Goal: Transaction & Acquisition: Purchase product/service

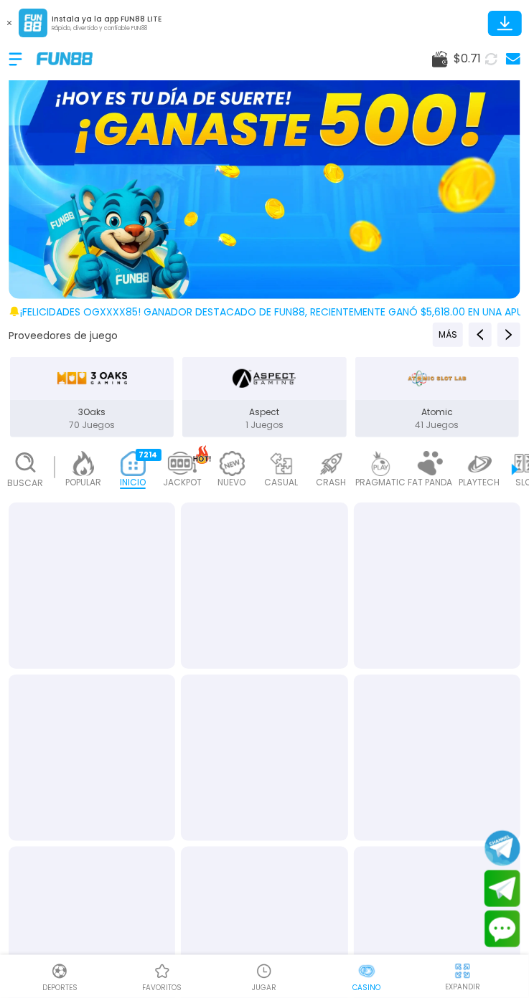
scroll to position [0, 35]
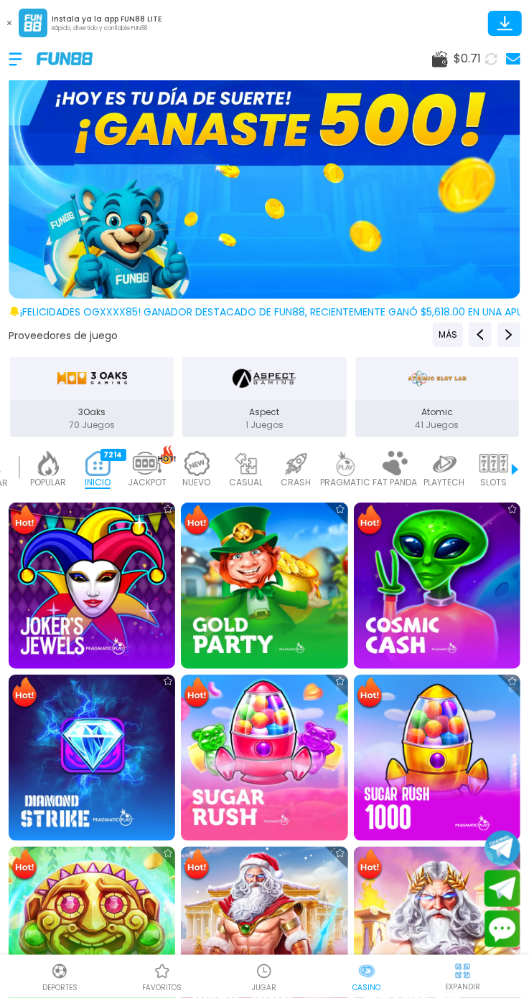
click at [14, 310] on use at bounding box center [14, 312] width 9 height 10
click at [6, 308] on link "¡FELICIDADES ogxxxx85! GANADOR DESTACADO DE FUN88, RECIENTEMENTE [PERSON_NAME] …" at bounding box center [264, 312] width 529 height 15
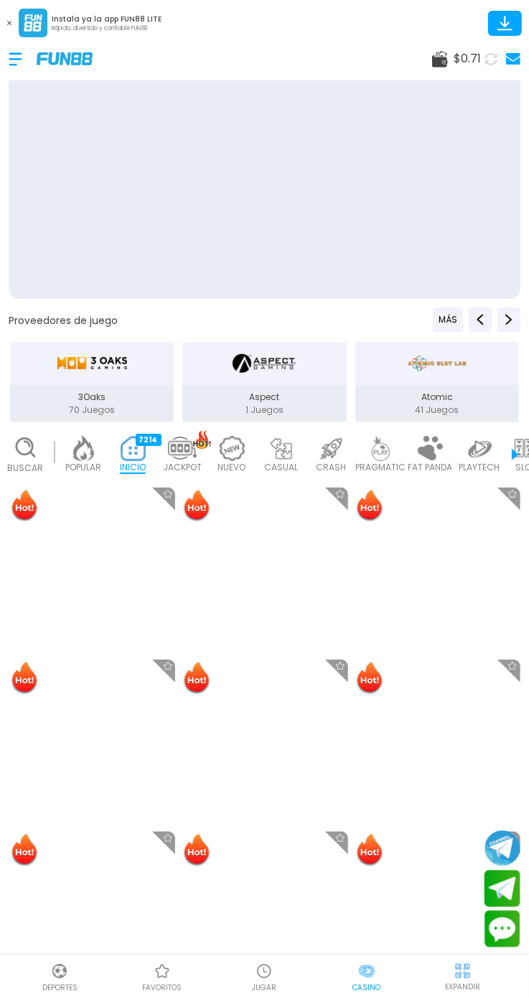
scroll to position [0, 35]
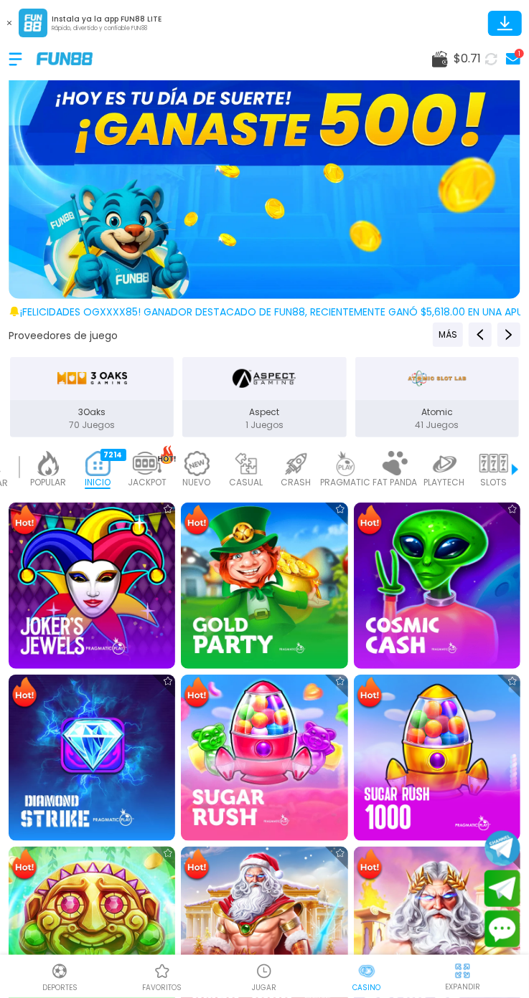
click at [470, 51] on span "$ 0.71" at bounding box center [466, 58] width 27 height 17
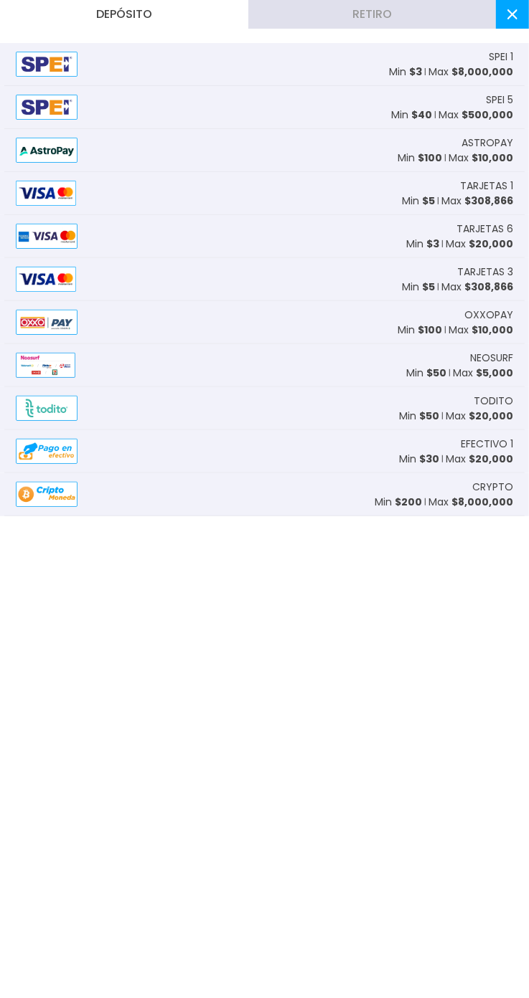
click at [82, 180] on div "TARJETAS 1 Min $ 5 Max $ 308,866" at bounding box center [264, 193] width 520 height 43
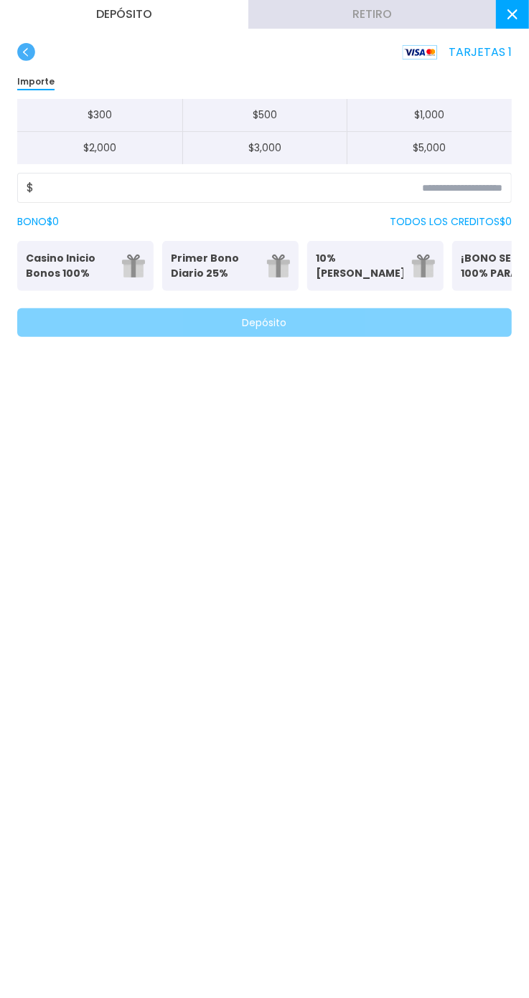
click at [501, 161] on button "$ 5,000" at bounding box center [428, 148] width 165 height 32
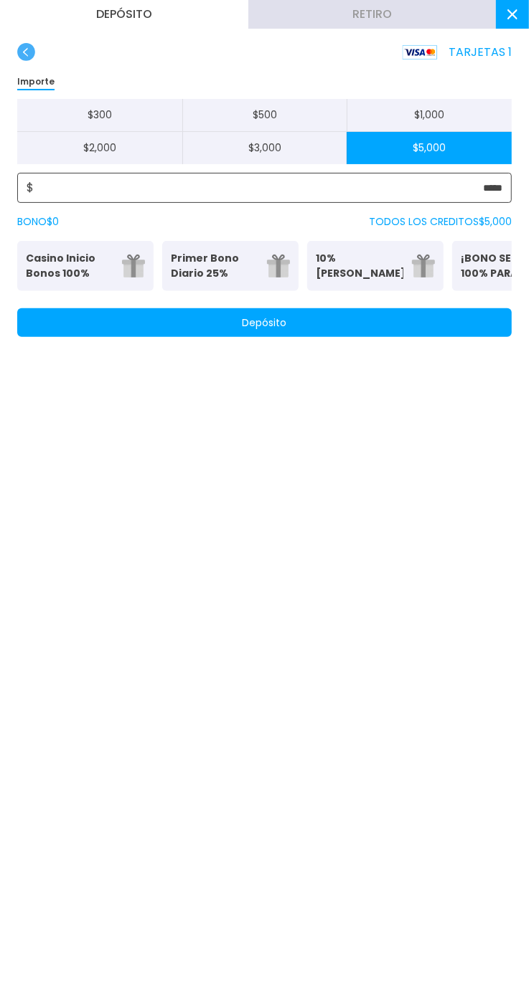
click at [482, 183] on input "*****" at bounding box center [268, 187] width 468 height 17
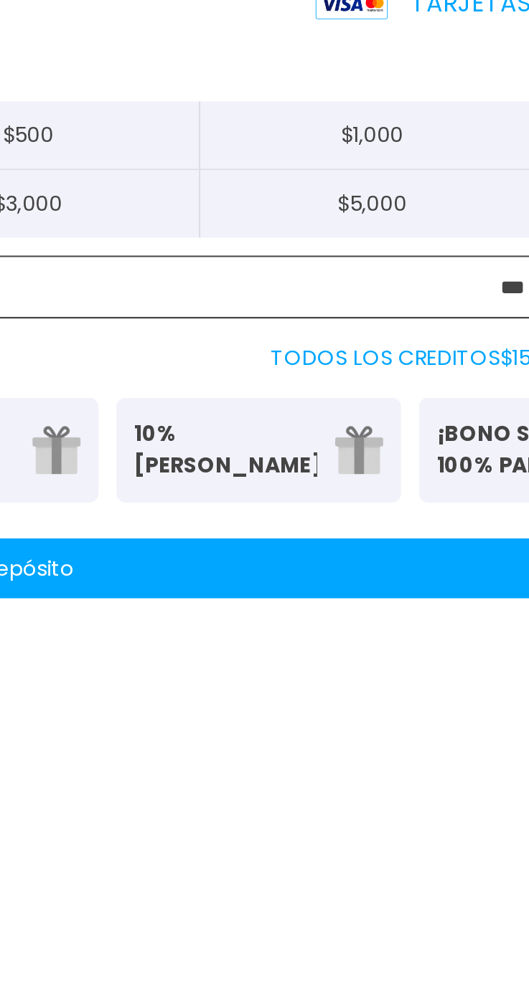
type input "***"
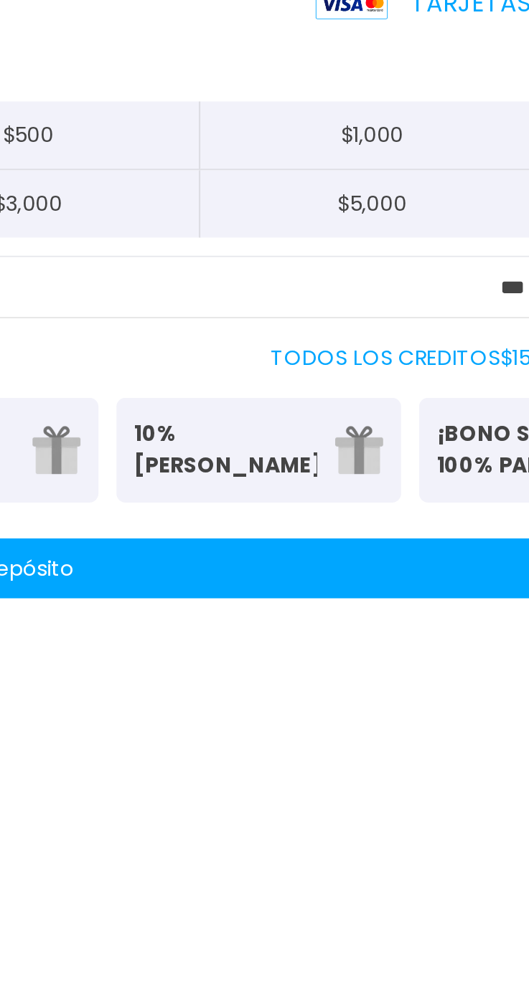
click at [443, 320] on button "Depósito" at bounding box center [264, 322] width 494 height 29
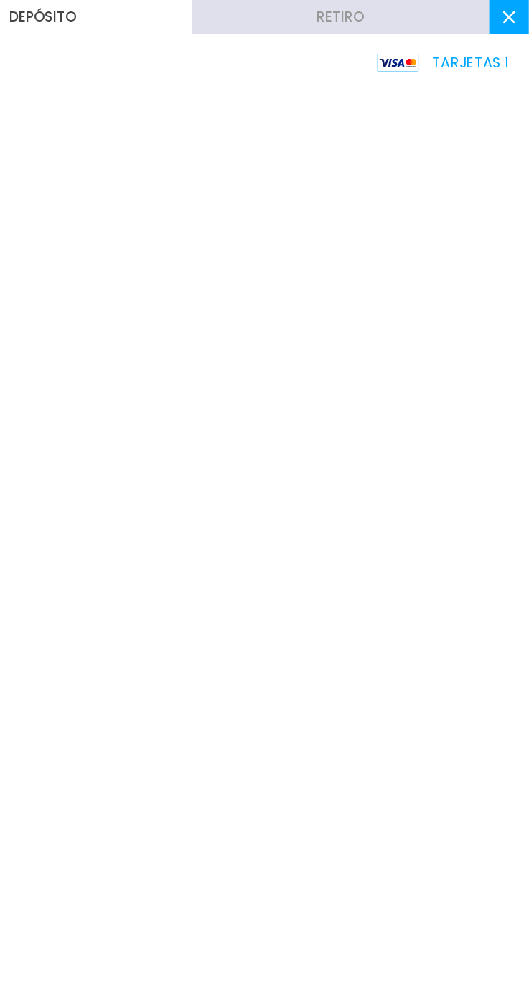
scroll to position [0, 0]
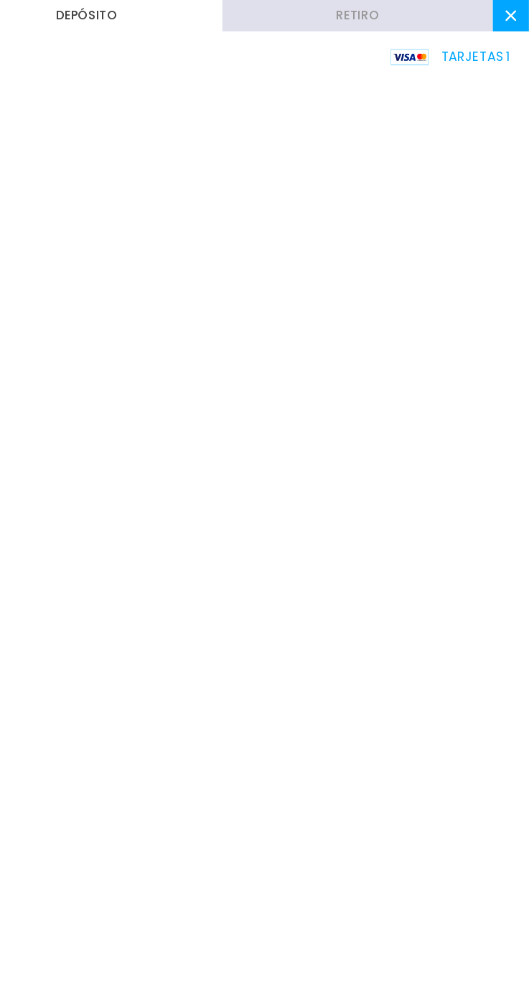
click at [512, 14] on use at bounding box center [512, 14] width 10 height 10
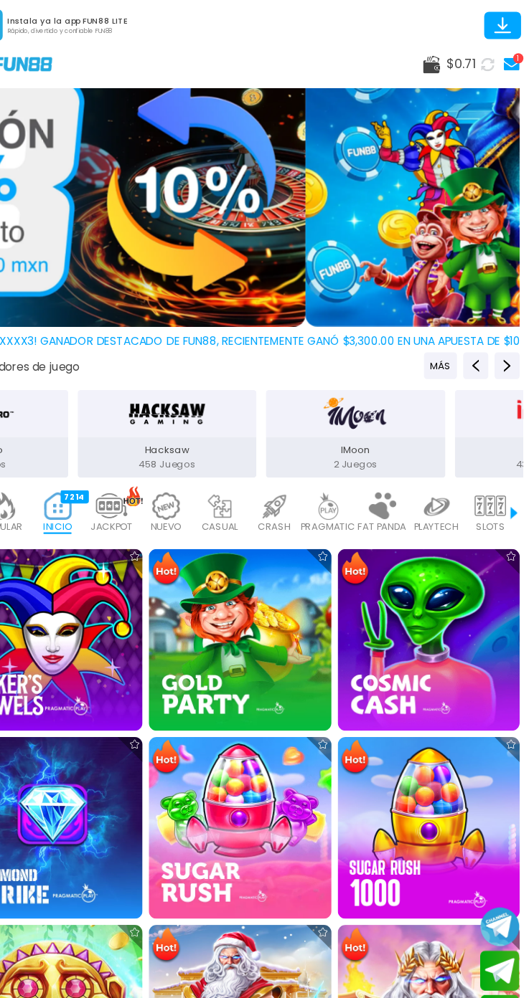
click at [489, 48] on button at bounding box center [490, 59] width 24 height 24
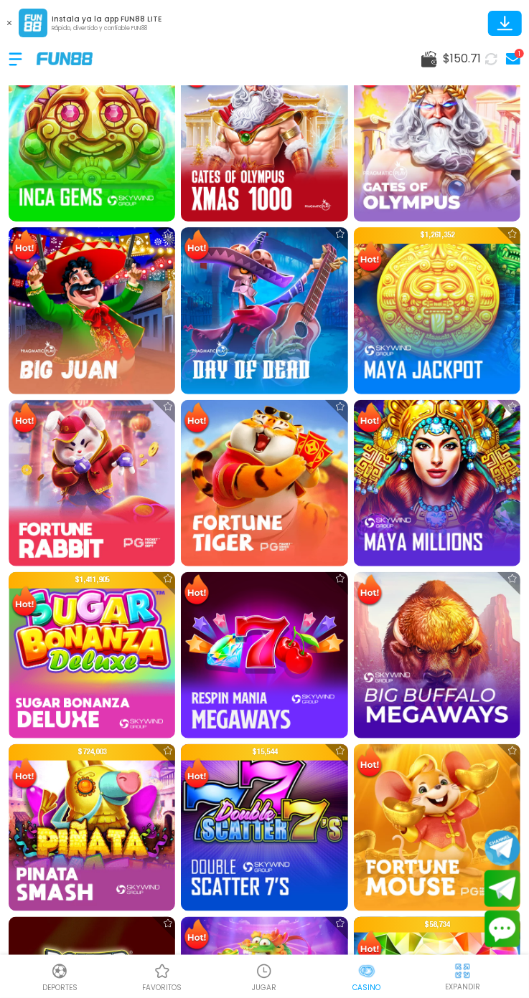
scroll to position [792, 0]
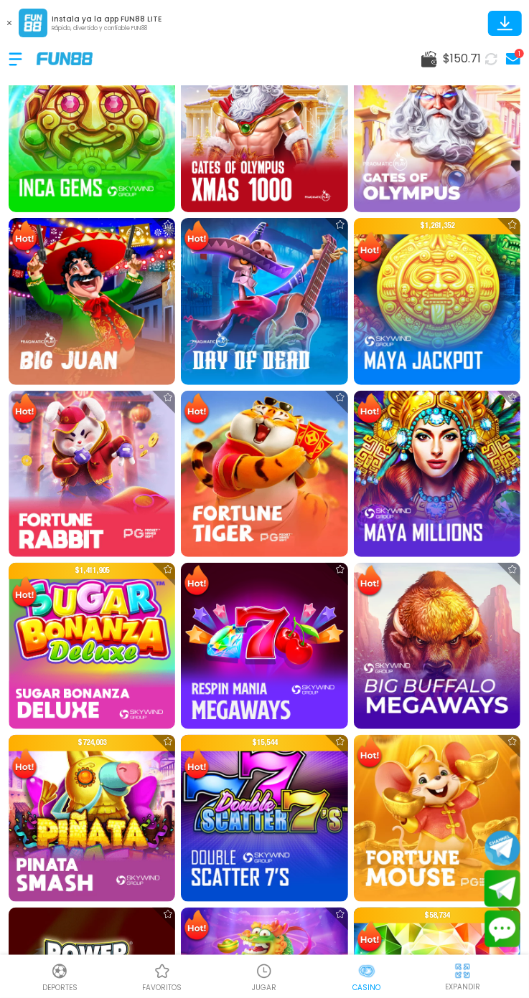
click at [273, 500] on img at bounding box center [264, 474] width 166 height 166
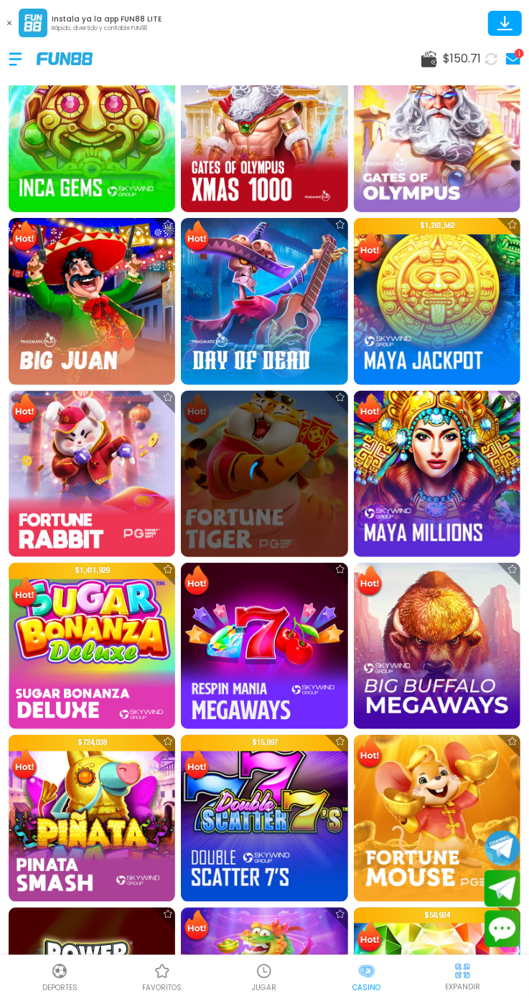
click at [472, 972] on div at bounding box center [463, 971] width 22 height 22
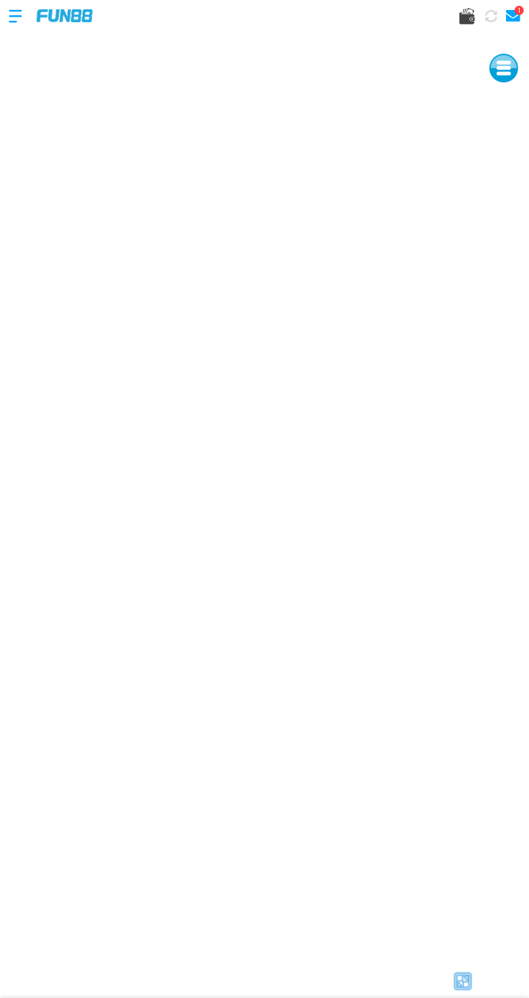
scroll to position [9, 0]
